Goal: Transaction & Acquisition: Purchase product/service

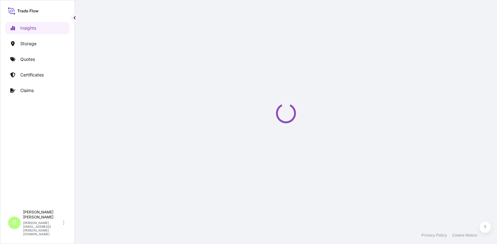
select select "2025"
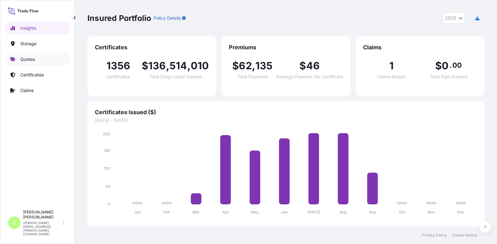
click at [23, 57] on p "Quotes" at bounding box center [27, 59] width 15 height 6
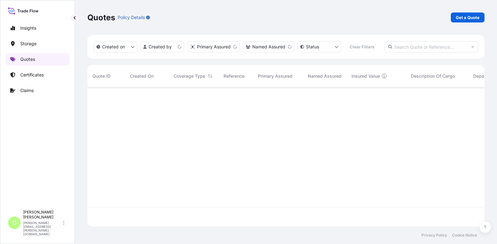
scroll to position [138, 393]
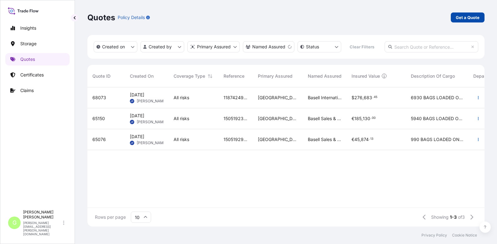
click at [455, 19] on link "Get a Quote" at bounding box center [468, 17] width 34 height 10
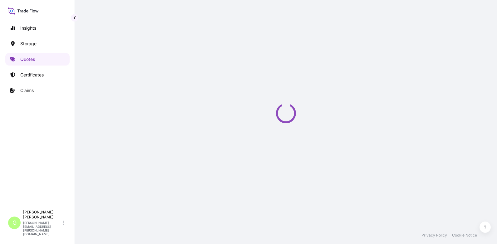
select select "Water"
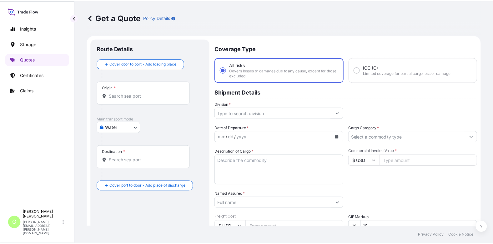
scroll to position [10, 0]
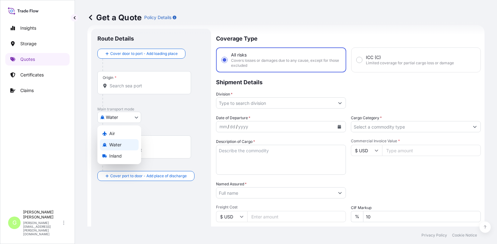
click at [114, 121] on body "Insights Storage Quotes Certificates Claims G [PERSON_NAME] [PERSON_NAME][EMAIL…" at bounding box center [248, 122] width 497 height 244
click at [114, 155] on span "Inland" at bounding box center [115, 156] width 12 height 6
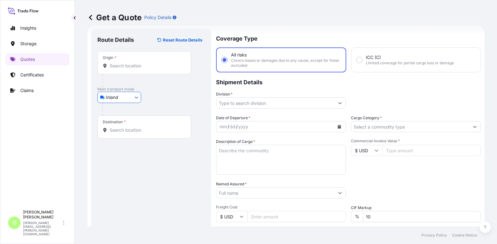
click at [245, 103] on input "Division *" at bounding box center [276, 102] width 118 height 11
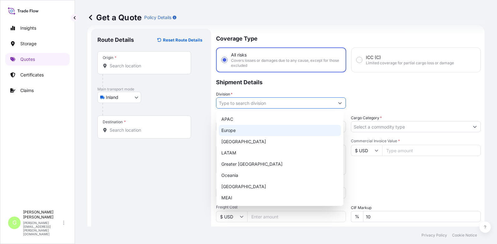
click at [234, 129] on div "Europe" at bounding box center [280, 130] width 122 height 11
type input "Europe"
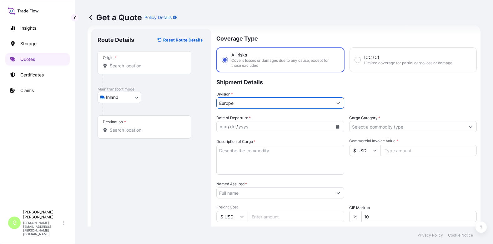
click at [399, 125] on input "Cargo Category *" at bounding box center [407, 126] width 116 height 11
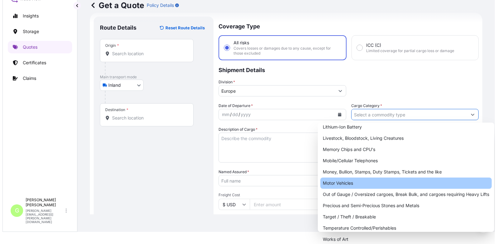
scroll to position [0, 0]
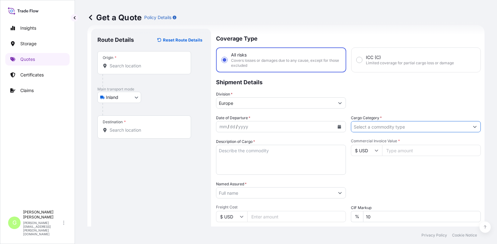
click at [460, 129] on input "Cargo Category *" at bounding box center [411, 126] width 118 height 11
click at [465, 129] on input "Cargo Category *" at bounding box center [411, 126] width 118 height 11
click at [473, 127] on form "Route Details Reset Route Details Place of loading Road / Inland Road / Inland …" at bounding box center [285, 172] width 397 height 295
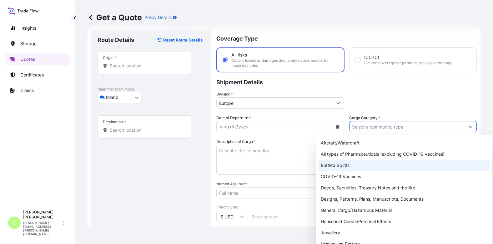
click at [342, 163] on div "Bottled Spirits" at bounding box center [404, 165] width 172 height 11
type input "Bottled Spirits"
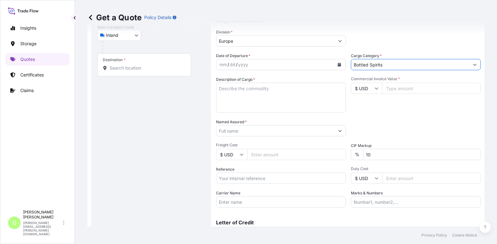
scroll to position [72, 0]
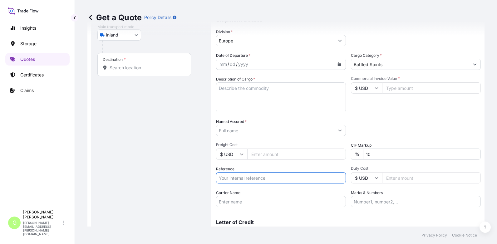
click at [224, 178] on input "Reference" at bounding box center [281, 177] width 130 height 11
paste input "25RIEPE2134"
type input "25RIEPE2134"
click at [226, 129] on input "Named Assured *" at bounding box center [276, 130] width 118 height 11
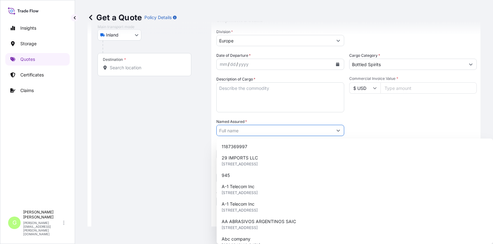
paste input "RUMAKO s.r.o."
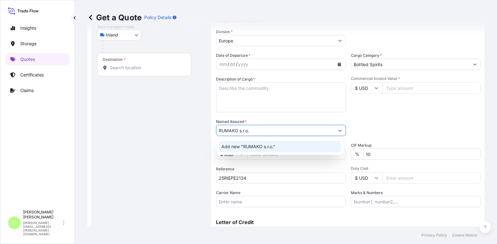
click at [258, 148] on span "Add new "RUMAKO s.r.o."" at bounding box center [249, 147] width 54 height 6
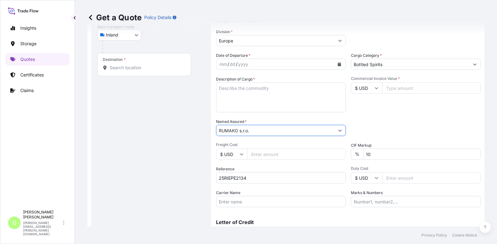
type input "RUMAKO s.r.o."
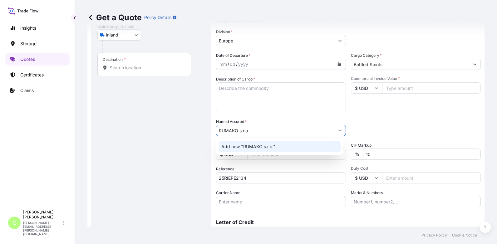
click at [402, 90] on input "Commercial Invoice Value *" at bounding box center [431, 87] width 99 height 11
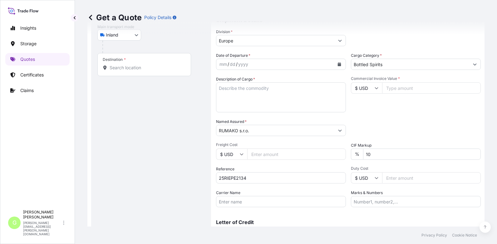
paste input "8995.03"
type input "8995.03"
click at [260, 156] on input "Freight Cost" at bounding box center [296, 154] width 99 height 11
paste input "311.5"
type input "311.5"
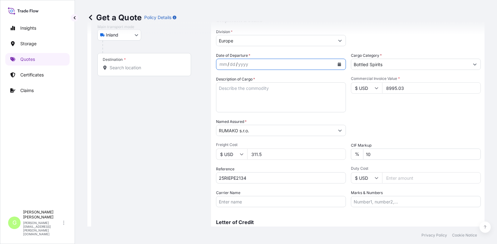
click at [338, 65] on icon "Calendar" at bounding box center [340, 64] width 4 height 4
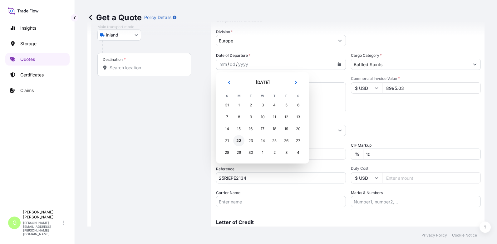
click at [237, 141] on div "22" at bounding box center [238, 140] width 11 height 11
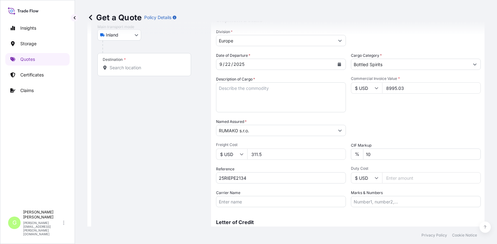
click at [54, 132] on div "Insights Storage Quotes Certificates Claims" at bounding box center [37, 111] width 64 height 191
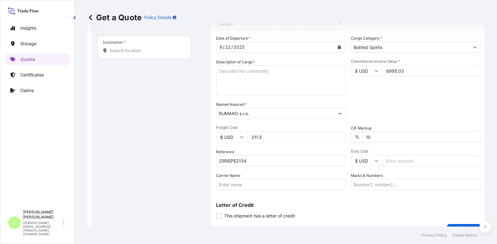
scroll to position [103, 0]
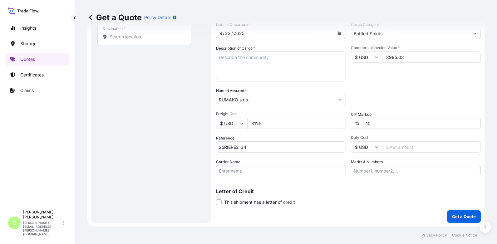
click at [249, 171] on input "Carrier Name" at bounding box center [281, 170] width 130 height 11
type input "AD [PERSON_NAME] s.r.o."
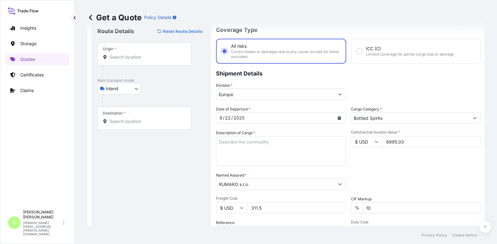
scroll to position [10, 0]
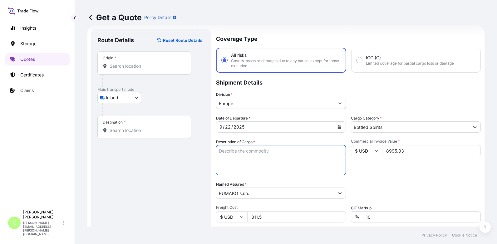
click at [237, 154] on textarea "Description of Cargo *" at bounding box center [281, 160] width 130 height 30
paste textarea "rum"
type textarea "rum"
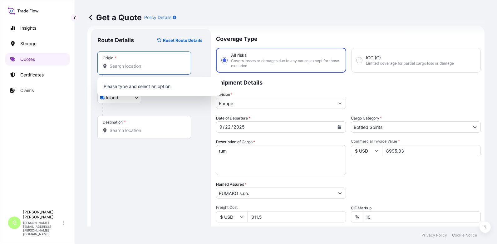
click at [129, 63] on input "Origin *" at bounding box center [147, 66] width 74 height 6
paste input "Vilanova I [GEOGRAPHIC_DATA], [GEOGRAPHIC_DATA]"
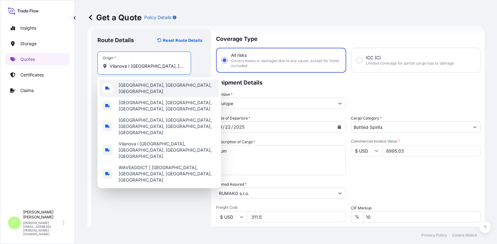
click at [144, 85] on span "[GEOGRAPHIC_DATA], [GEOGRAPHIC_DATA], [GEOGRAPHIC_DATA]" at bounding box center [167, 88] width 97 height 12
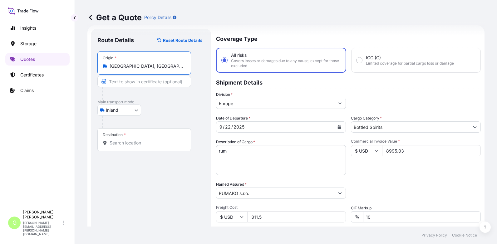
scroll to position [0, 2]
drag, startPoint x: 110, startPoint y: 67, endPoint x: 193, endPoint y: 68, distance: 83.8
click at [193, 68] on div "Origin * [GEOGRAPHIC_DATA], [GEOGRAPHIC_DATA], [GEOGRAPHIC_DATA]" at bounding box center [150, 76] width 107 height 48
type input "[GEOGRAPHIC_DATA], [GEOGRAPHIC_DATA], [GEOGRAPHIC_DATA]"
click at [138, 79] on input "Text to appear on certificate" at bounding box center [144, 81] width 94 height 11
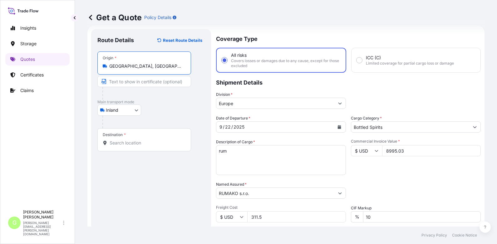
scroll to position [0, 0]
paste input "[GEOGRAPHIC_DATA], [GEOGRAPHIC_DATA], [GEOGRAPHIC_DATA]"
type input "[GEOGRAPHIC_DATA], [GEOGRAPHIC_DATA], [GEOGRAPHIC_DATA]"
click at [27, 132] on div "Insights Storage Quotes Certificates Claims" at bounding box center [37, 111] width 64 height 191
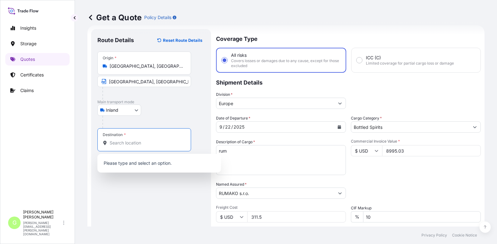
click at [132, 141] on input "Destination *" at bounding box center [147, 143] width 74 height 6
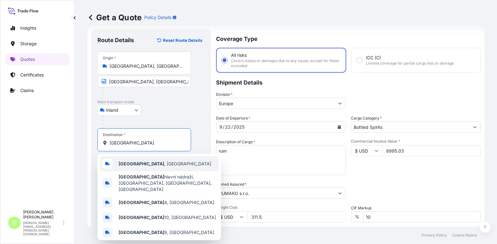
click at [133, 163] on span "[GEOGRAPHIC_DATA] , [GEOGRAPHIC_DATA]" at bounding box center [165, 164] width 93 height 6
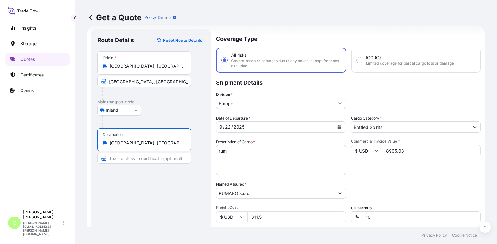
type input "[GEOGRAPHIC_DATA], [GEOGRAPHIC_DATA]"
click at [130, 160] on input "Text to appear on certificate" at bounding box center [144, 158] width 94 height 11
type input "[GEOGRAPHIC_DATA]"
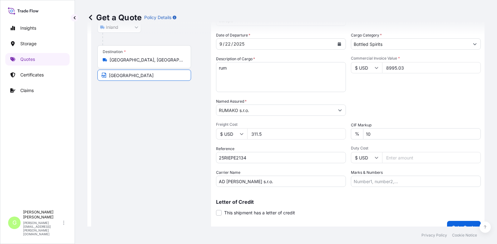
scroll to position [103, 0]
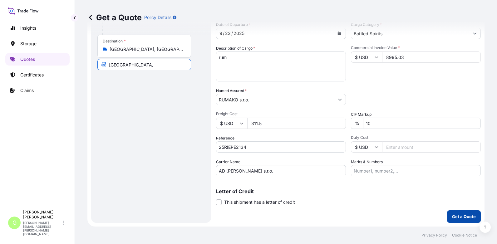
click at [447, 215] on button "Get a Quote" at bounding box center [464, 217] width 34 height 12
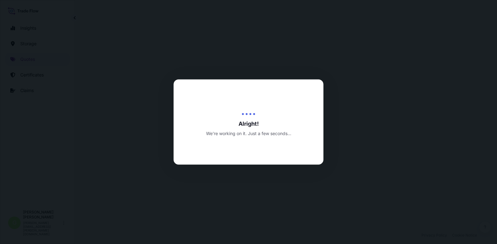
select select "Inland"
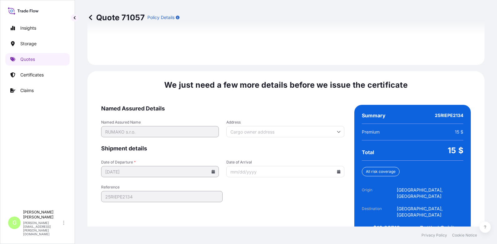
scroll to position [931, 0]
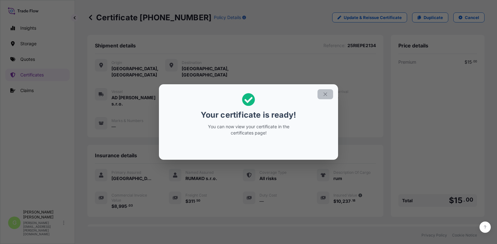
click at [323, 93] on icon "button" at bounding box center [326, 95] width 6 height 6
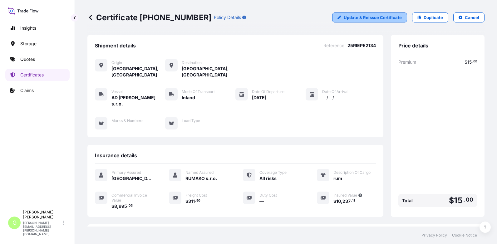
click at [358, 19] on p "Update & Reissue Certificate" at bounding box center [373, 17] width 58 height 6
select select "Inland"
select select "31588"
click at [28, 76] on p "Certificates" at bounding box center [31, 75] width 23 height 6
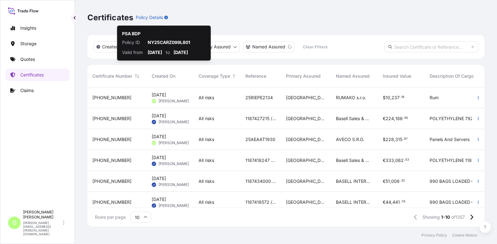
scroll to position [138, 393]
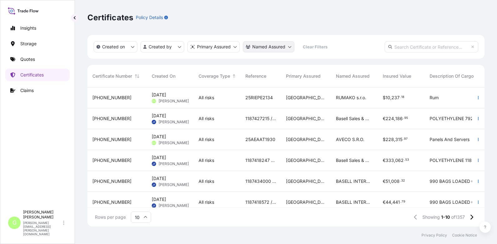
click at [282, 48] on html "Insights Storage Quotes Certificates Claims G [PERSON_NAME] [PERSON_NAME][EMAIL…" at bounding box center [248, 122] width 497 height 244
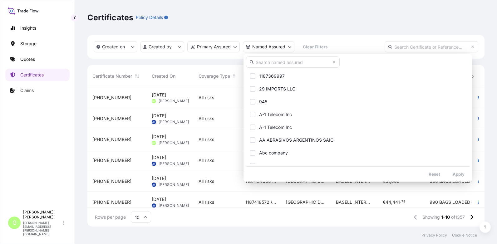
click at [274, 60] on input "text" at bounding box center [293, 62] width 94 height 11
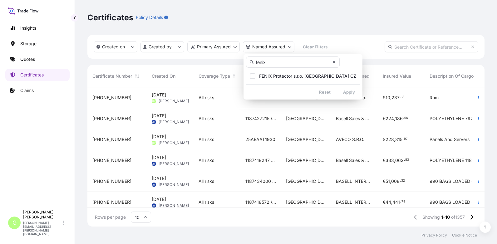
type input "fenix"
click at [335, 63] on icon at bounding box center [334, 62] width 2 height 2
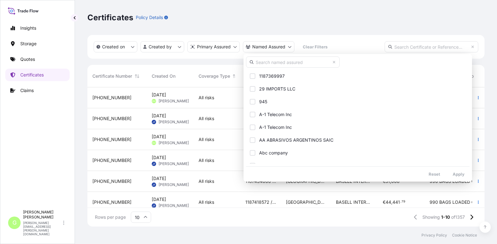
click at [260, 62] on input "text" at bounding box center [293, 62] width 94 height 11
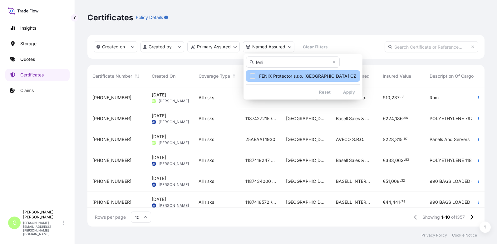
type input "feni"
click at [270, 74] on span "FENIX Protector s.r.o. [GEOGRAPHIC_DATA] CZ" at bounding box center [307, 76] width 97 height 6
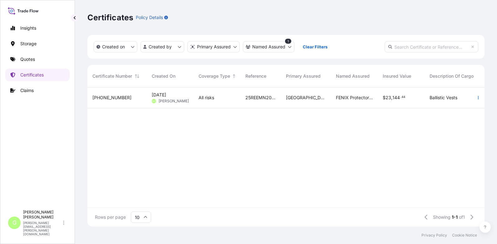
click at [112, 95] on span "[PHONE_NUMBER]" at bounding box center [111, 98] width 39 height 6
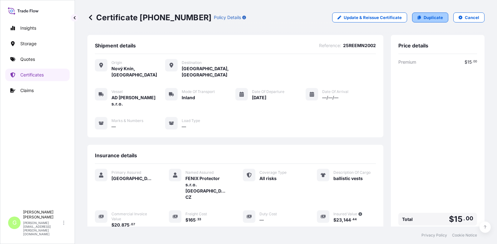
click at [420, 14] on link "Duplicate" at bounding box center [430, 17] width 36 height 10
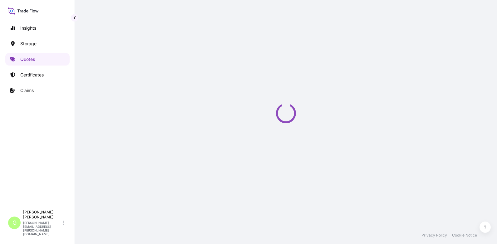
select select "Inland"
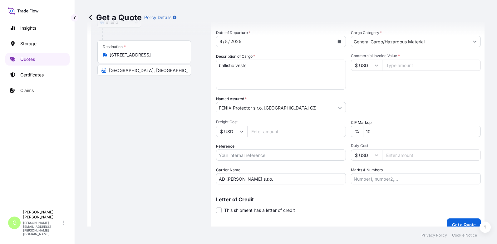
scroll to position [103, 0]
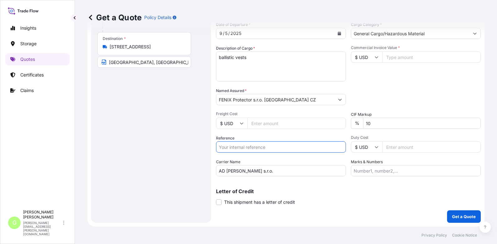
click at [238, 148] on input "Reference" at bounding box center [281, 147] width 130 height 11
paste input "25REEMN2133"
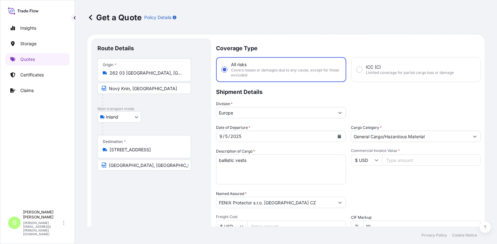
scroll to position [0, 0]
type input "25REEMN2133"
drag, startPoint x: 253, startPoint y: 160, endPoint x: 207, endPoint y: 158, distance: 45.4
click at [208, 158] on form "Route Details Place of loading Road / [GEOGRAPHIC_DATA] / Inland Origin * 262 0…" at bounding box center [285, 182] width 397 height 295
click at [226, 159] on textarea "ballistic vests" at bounding box center [281, 170] width 130 height 30
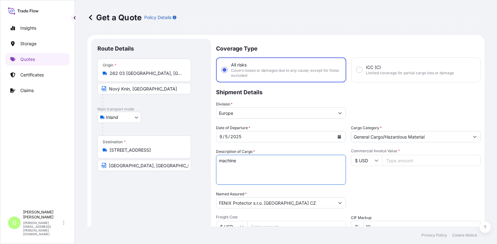
type textarea "machine"
click at [408, 161] on input "Commercial Invoice Value *" at bounding box center [431, 160] width 99 height 11
paste input "20875.07"
type input "20875.07"
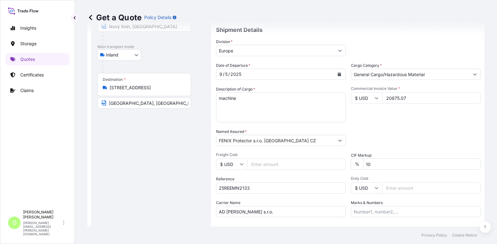
click at [256, 162] on input "Freight Cost" at bounding box center [296, 164] width 99 height 11
paste input "237.22"
type input "237.22"
click at [338, 74] on icon "Calendar" at bounding box center [339, 74] width 3 height 4
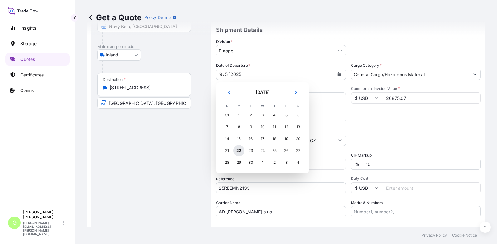
click at [239, 150] on div "22" at bounding box center [238, 150] width 11 height 11
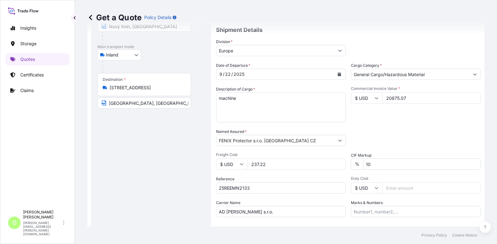
click at [52, 149] on div "Insights Storage Quotes Certificates Claims" at bounding box center [37, 111] width 64 height 191
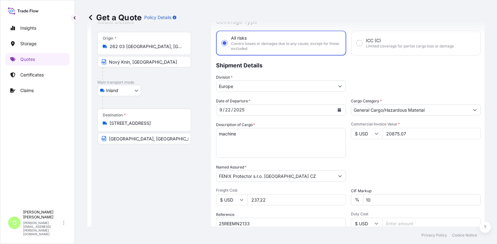
scroll to position [0, 0]
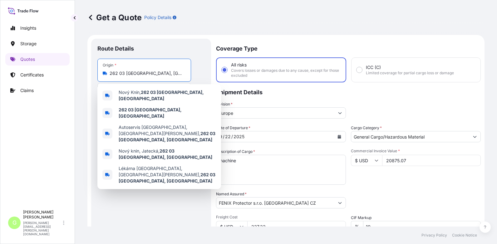
drag, startPoint x: 174, startPoint y: 73, endPoint x: 111, endPoint y: 72, distance: 63.4
click at [111, 72] on input "262 03 [GEOGRAPHIC_DATA], [GEOGRAPHIC_DATA]" at bounding box center [147, 73] width 74 height 6
paste input "Slavičín"
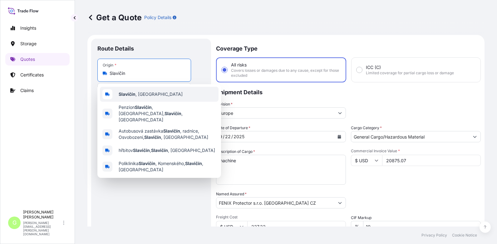
click at [126, 92] on b "Slavičín" at bounding box center [127, 94] width 17 height 5
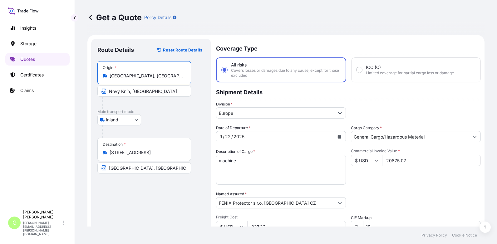
type input "[GEOGRAPHIC_DATA], [GEOGRAPHIC_DATA]"
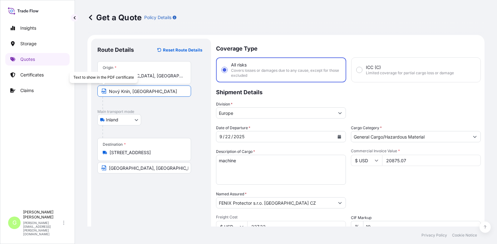
drag, startPoint x: 130, startPoint y: 92, endPoint x: 105, endPoint y: 89, distance: 24.9
click at [105, 89] on span "Nový Knín, [GEOGRAPHIC_DATA]" at bounding box center [144, 91] width 94 height 11
paste input "Slavič"
type input "[GEOGRAPHIC_DATA], [GEOGRAPHIC_DATA]"
click at [65, 152] on div "Insights Storage Quotes Certificates Claims" at bounding box center [37, 111] width 64 height 191
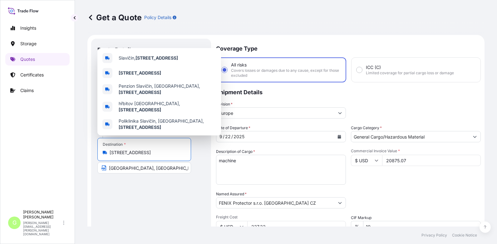
drag, startPoint x: 140, startPoint y: 152, endPoint x: 106, endPoint y: 153, distance: 34.1
click at [106, 153] on div "[STREET_ADDRESS]" at bounding box center [144, 153] width 83 height 6
paste input "Nový Kn"
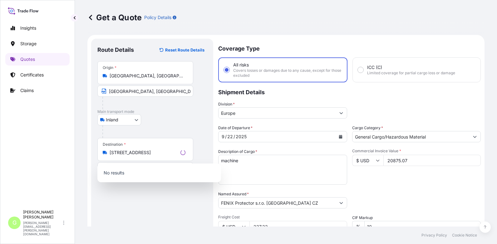
click at [158, 206] on div "Route Details Reset Route Details Place of loading Road / [GEOGRAPHIC_DATA] / I…" at bounding box center [152, 182] width 110 height 275
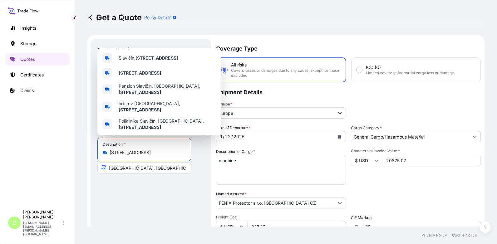
drag, startPoint x: 140, startPoint y: 153, endPoint x: 110, endPoint y: 152, distance: 29.7
click at [110, 152] on input "[STREET_ADDRESS]" at bounding box center [147, 153] width 74 height 6
paste input "Nový Kn"
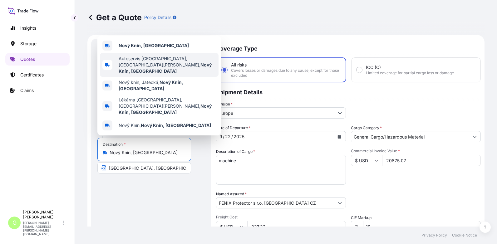
drag, startPoint x: 132, startPoint y: 152, endPoint x: 105, endPoint y: 151, distance: 26.9
click at [105, 151] on div "Nový Knín, [GEOGRAPHIC_DATA]" at bounding box center [144, 153] width 83 height 6
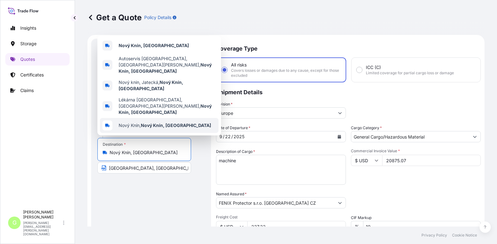
type input "[STREET_ADDRESS]"
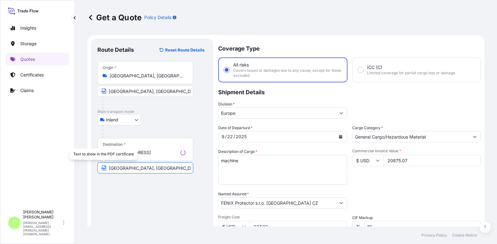
drag, startPoint x: 170, startPoint y: 169, endPoint x: 104, endPoint y: 168, distance: 65.9
click at [104, 168] on span "[GEOGRAPHIC_DATA], [GEOGRAPHIC_DATA]" at bounding box center [145, 167] width 96 height 11
paste input "Nový Knín, [GEOGRAPHIC_DATA]"
type input "Nový Knín, [GEOGRAPHIC_DATA]"
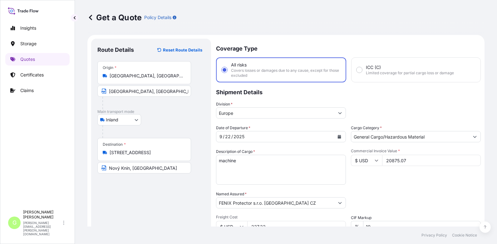
click at [157, 241] on footer "Privacy Policy Cookie Notice" at bounding box center [286, 235] width 422 height 17
click at [79, 144] on div "Get a Quote Policy Details Route Details Reset Route Details Place of loading R…" at bounding box center [286, 113] width 422 height 227
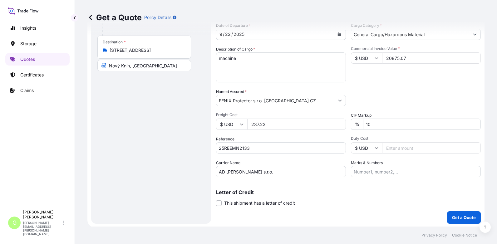
scroll to position [103, 0]
click at [456, 215] on p "Get a Quote" at bounding box center [464, 217] width 24 height 6
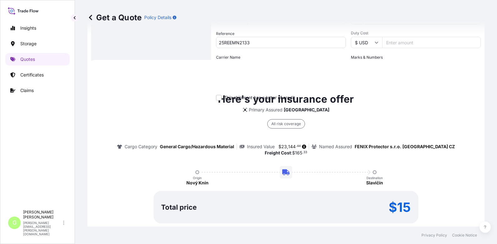
scroll to position [237, 0]
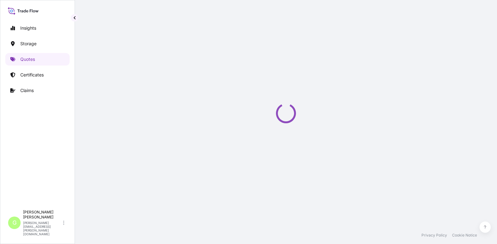
select select "Inland"
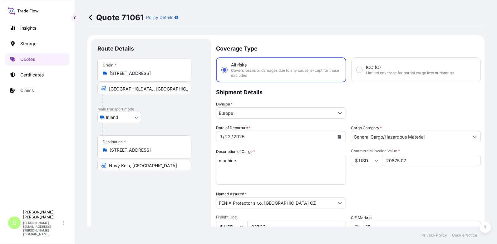
click at [90, 162] on form "Route Details Place of loading Road / Inland Road / Inland Origin * 763 21 [GEO…" at bounding box center [285, 182] width 397 height 295
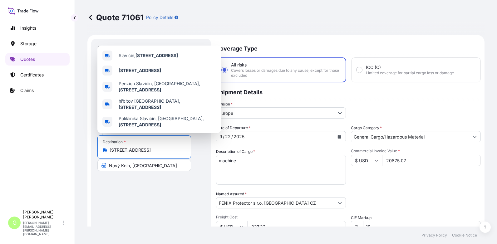
drag, startPoint x: 140, startPoint y: 151, endPoint x: 108, endPoint y: 153, distance: 32.6
click at [108, 153] on div "Destination * [STREET_ADDRESS]" at bounding box center [144, 147] width 94 height 23
paste input "Nový Kn"
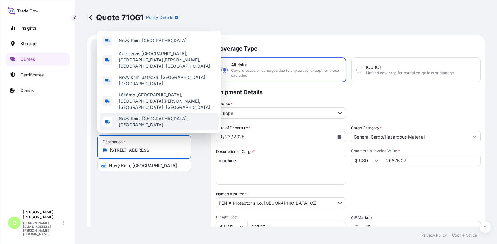
click at [139, 197] on div "Route Details Place of loading Road / [GEOGRAPHIC_DATA] / Inland Origin * 763 2…" at bounding box center [150, 182] width 107 height 275
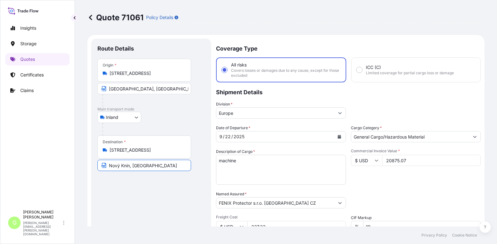
drag, startPoint x: 153, startPoint y: 168, endPoint x: 137, endPoint y: 167, distance: 15.7
click at [137, 167] on input "Nový Knín, [GEOGRAPHIC_DATA]" at bounding box center [144, 165] width 94 height 11
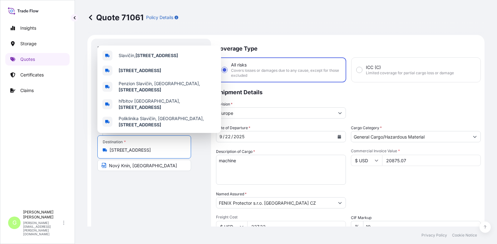
drag, startPoint x: 141, startPoint y: 150, endPoint x: 94, endPoint y: 152, distance: 46.3
click at [94, 152] on div "Route Details Place of loading Road / [GEOGRAPHIC_DATA] / Inland Origin * 763 2…" at bounding box center [151, 183] width 120 height 288
paste input "Nový Kn"
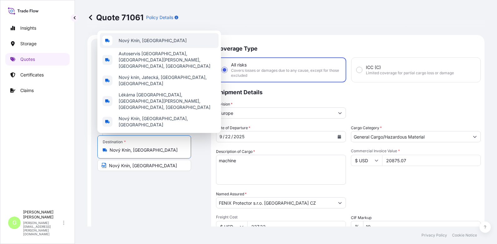
click at [131, 44] on span "Nový Knín, [GEOGRAPHIC_DATA]" at bounding box center [153, 40] width 68 height 6
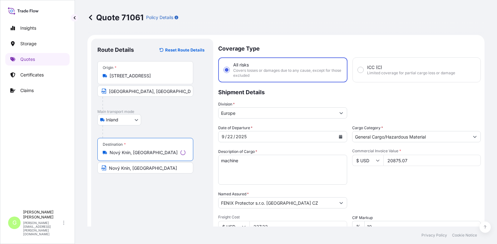
type input "Nový Knín, [GEOGRAPHIC_DATA]"
click at [158, 172] on input "Nový Knín, [GEOGRAPHIC_DATA]" at bounding box center [145, 167] width 96 height 11
drag, startPoint x: 155, startPoint y: 171, endPoint x: 133, endPoint y: 170, distance: 21.6
click at [133, 170] on input "Nový Knín, [GEOGRAPHIC_DATA]" at bounding box center [144, 167] width 94 height 11
click at [156, 172] on input "Nový Knín, [GEOGRAPHIC_DATA]" at bounding box center [144, 167] width 94 height 11
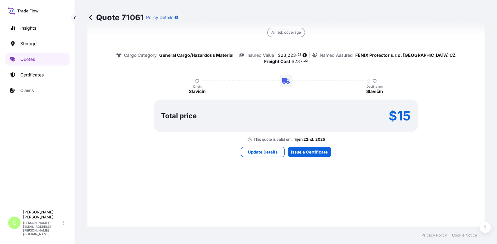
select select "Inland"
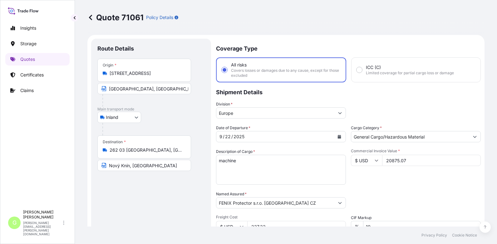
click at [85, 180] on div "Quote 71061 Policy Details Route Details Place of loading Road / [GEOGRAPHIC_DA…" at bounding box center [286, 113] width 422 height 227
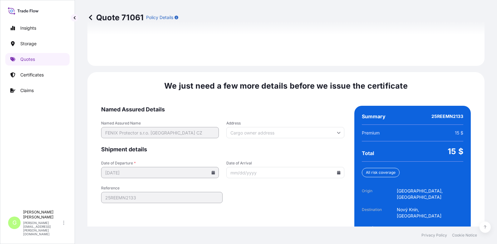
scroll to position [931, 0]
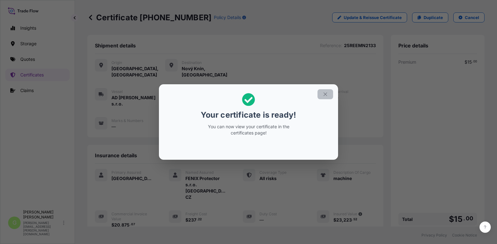
click at [326, 94] on icon "button" at bounding box center [326, 95] width 6 height 6
